Goal: Task Accomplishment & Management: Manage account settings

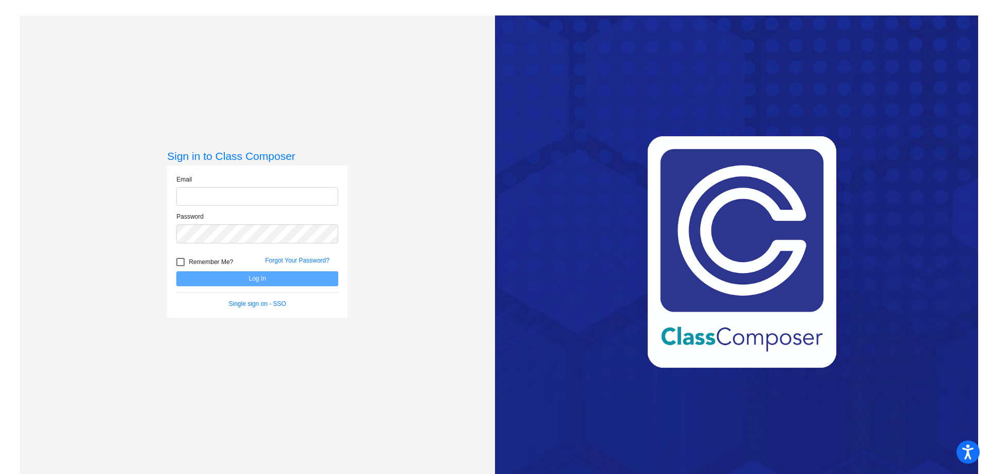
type input "[EMAIL_ADDRESS][DOMAIN_NAME]"
click at [240, 281] on button "Log In" at bounding box center [257, 278] width 162 height 15
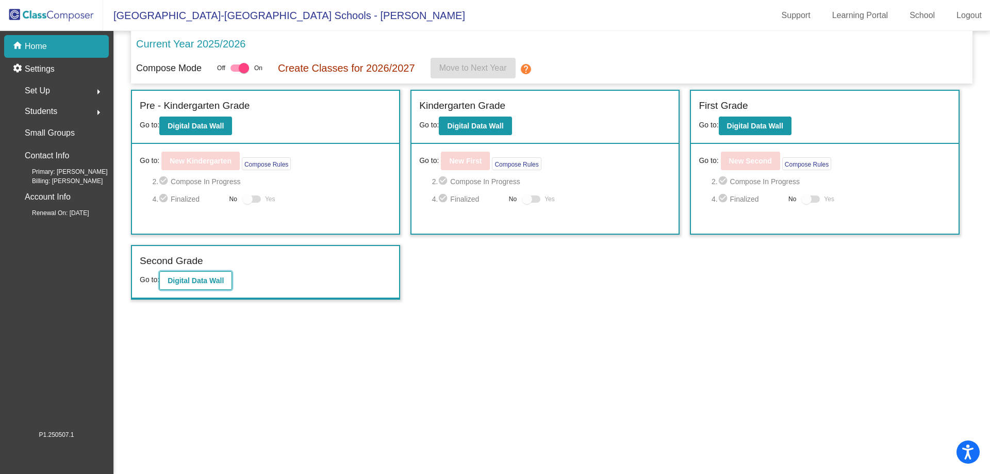
click at [226, 284] on button "Digital Data Wall" at bounding box center [195, 280] width 73 height 19
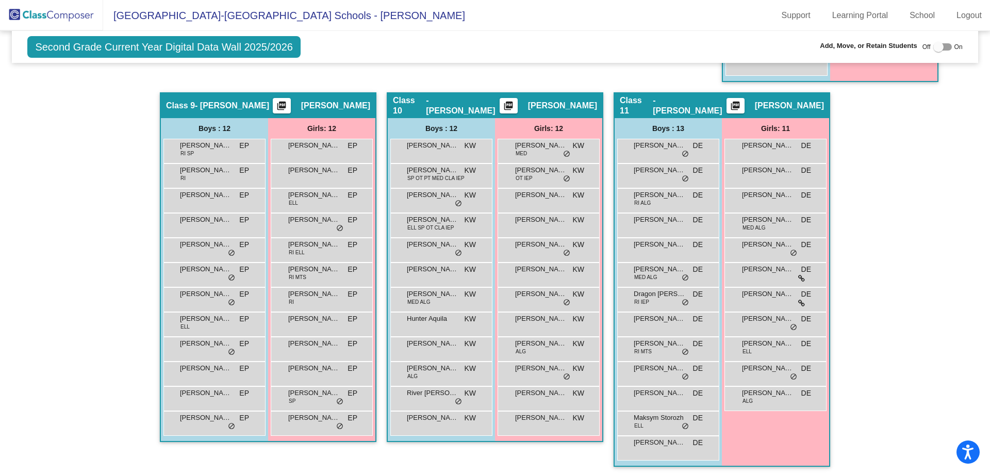
scroll to position [1054, 0]
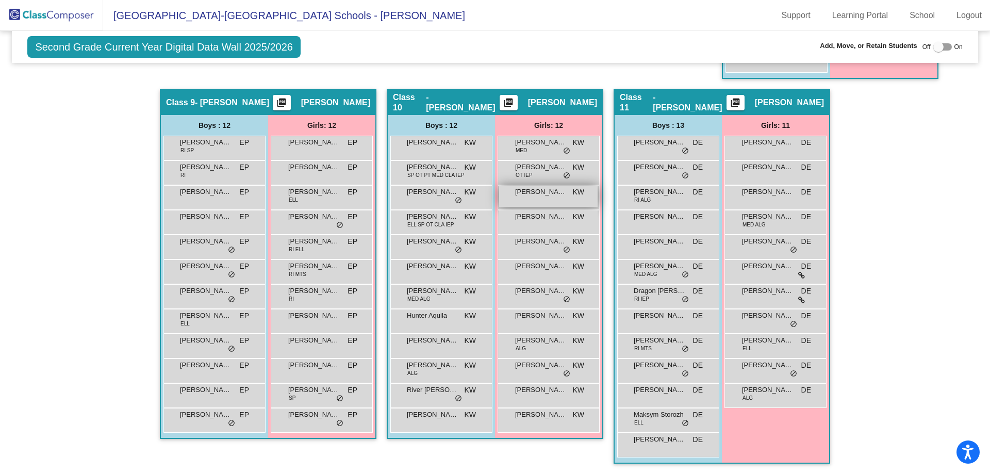
click at [556, 189] on span "[PERSON_NAME]" at bounding box center [541, 192] width 52 height 10
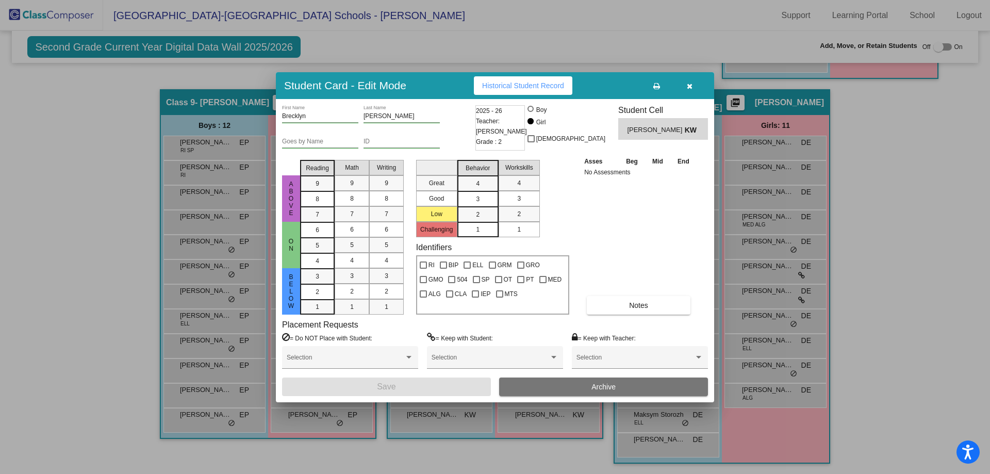
click at [428, 144] on input "ID" at bounding box center [401, 141] width 76 height 7
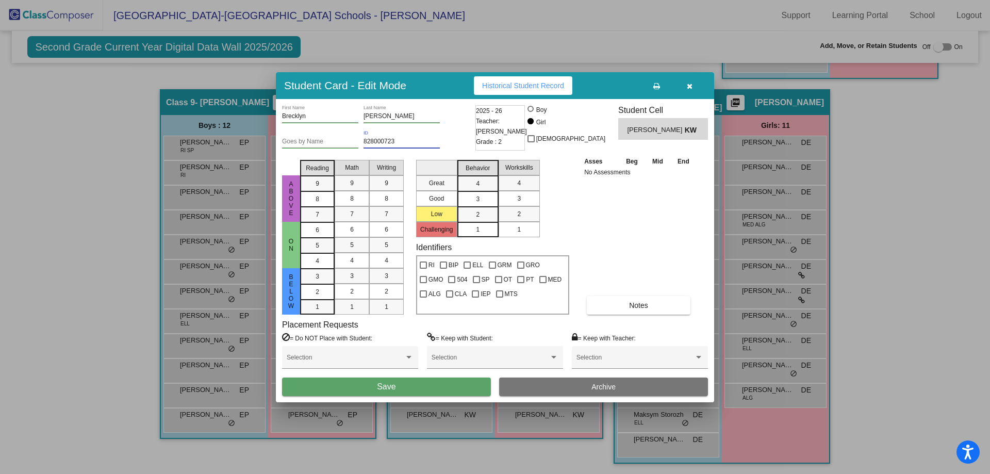
type input "828000723"
click at [437, 381] on button "Save" at bounding box center [386, 386] width 209 height 19
